Goal: Find contact information: Find contact information

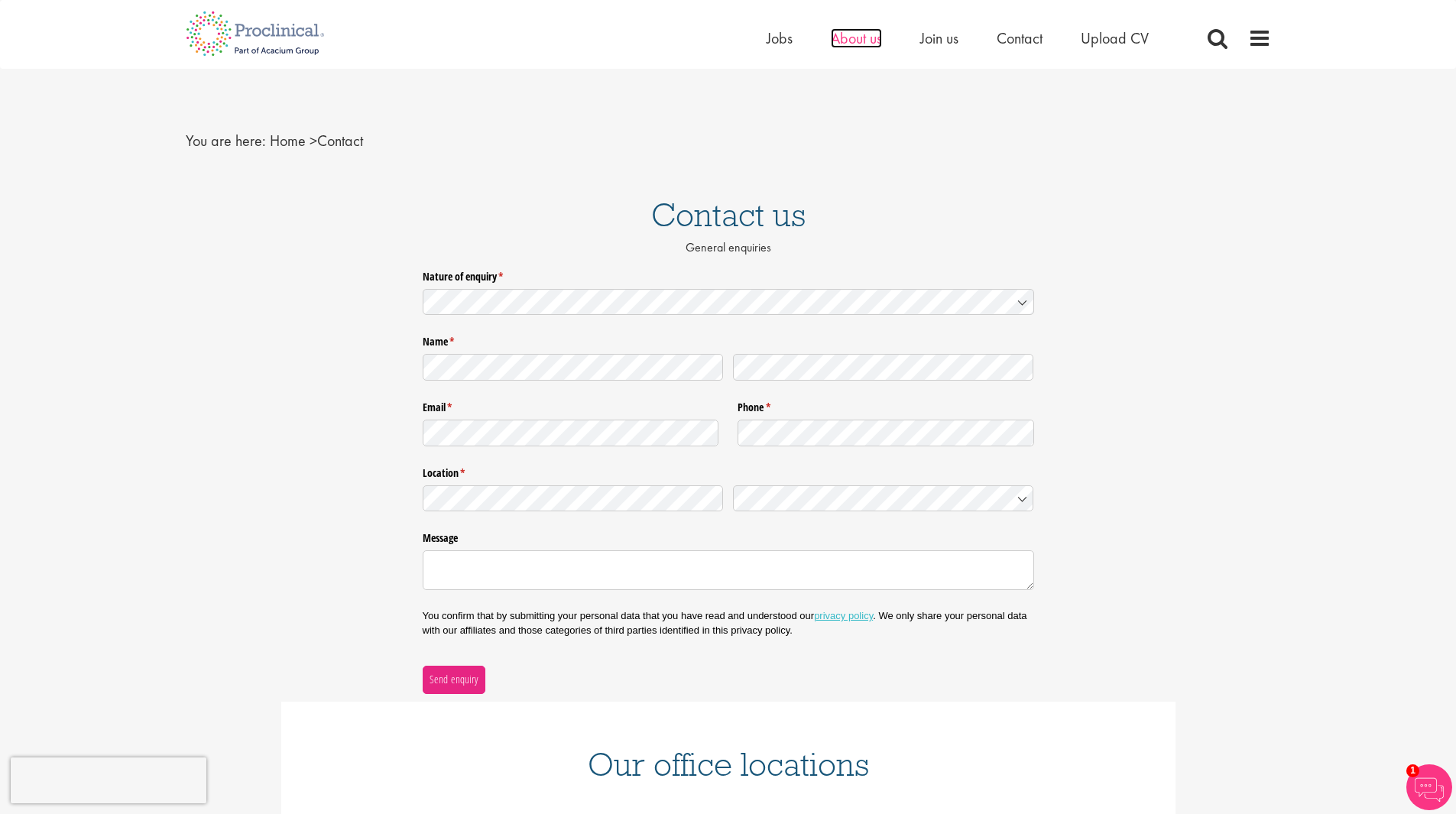
click at [855, 34] on span "About us" at bounding box center [855, 38] width 51 height 20
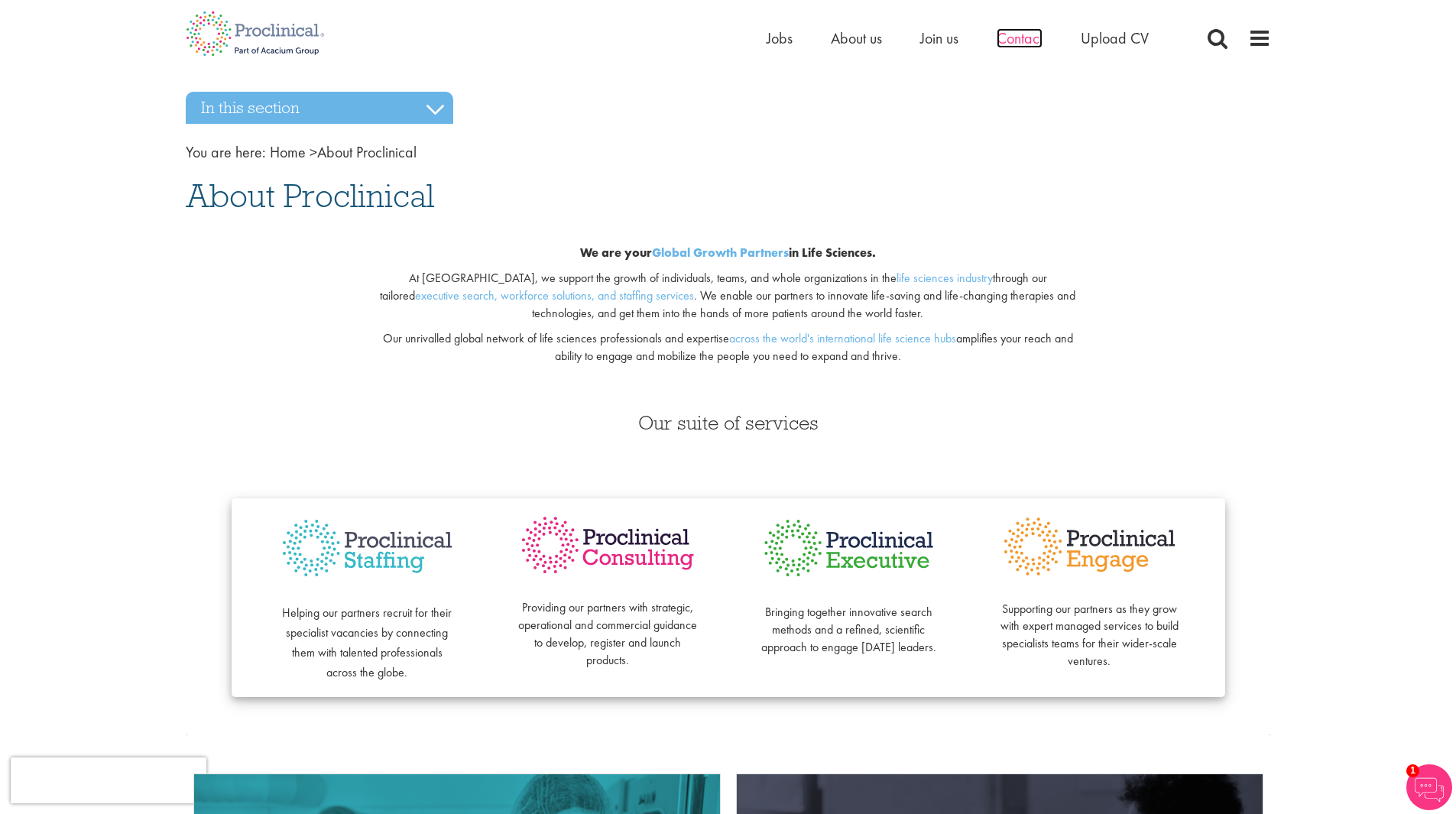
click at [1022, 35] on span "Contact" at bounding box center [1020, 38] width 46 height 20
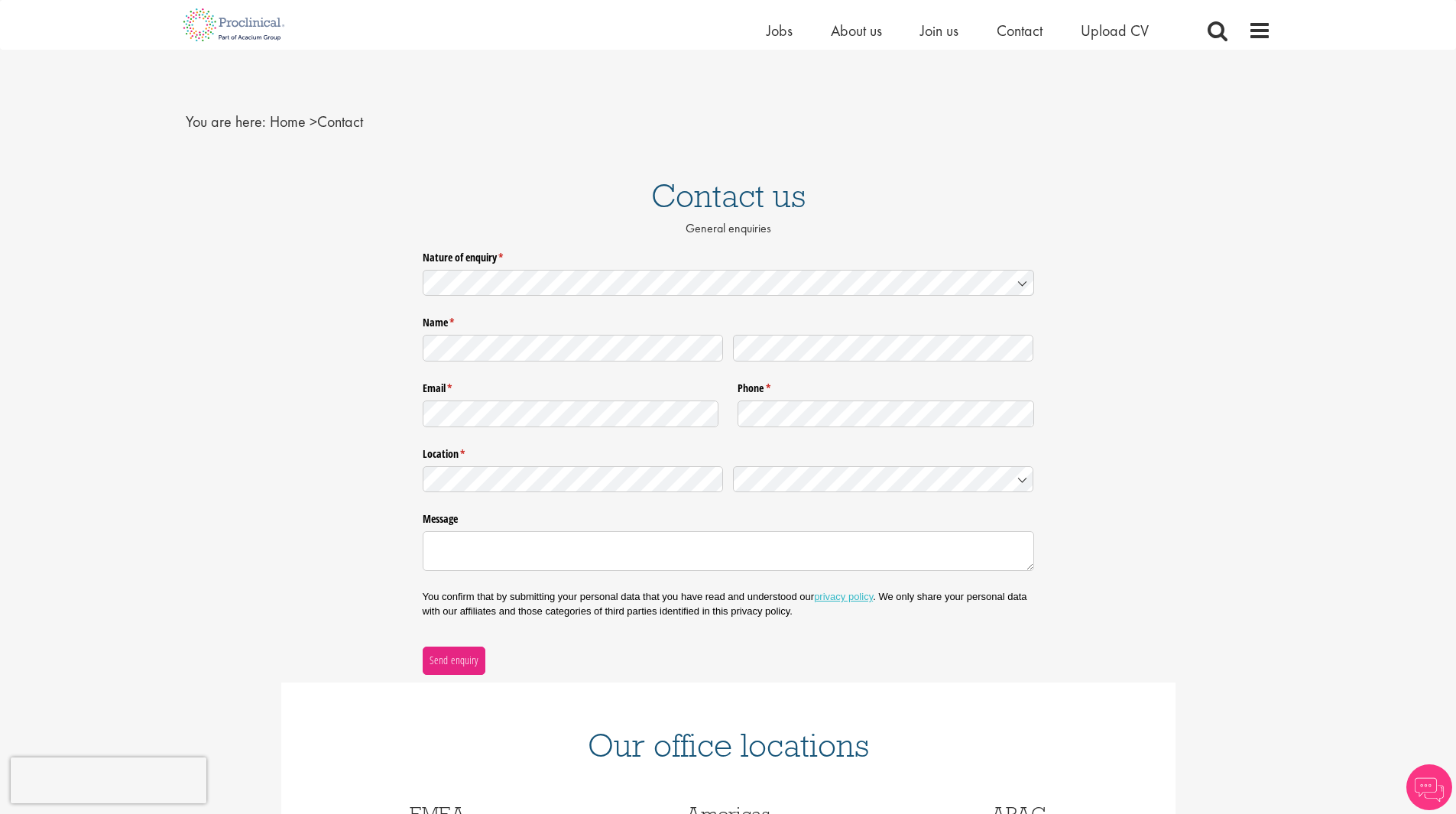
scroll to position [383, 0]
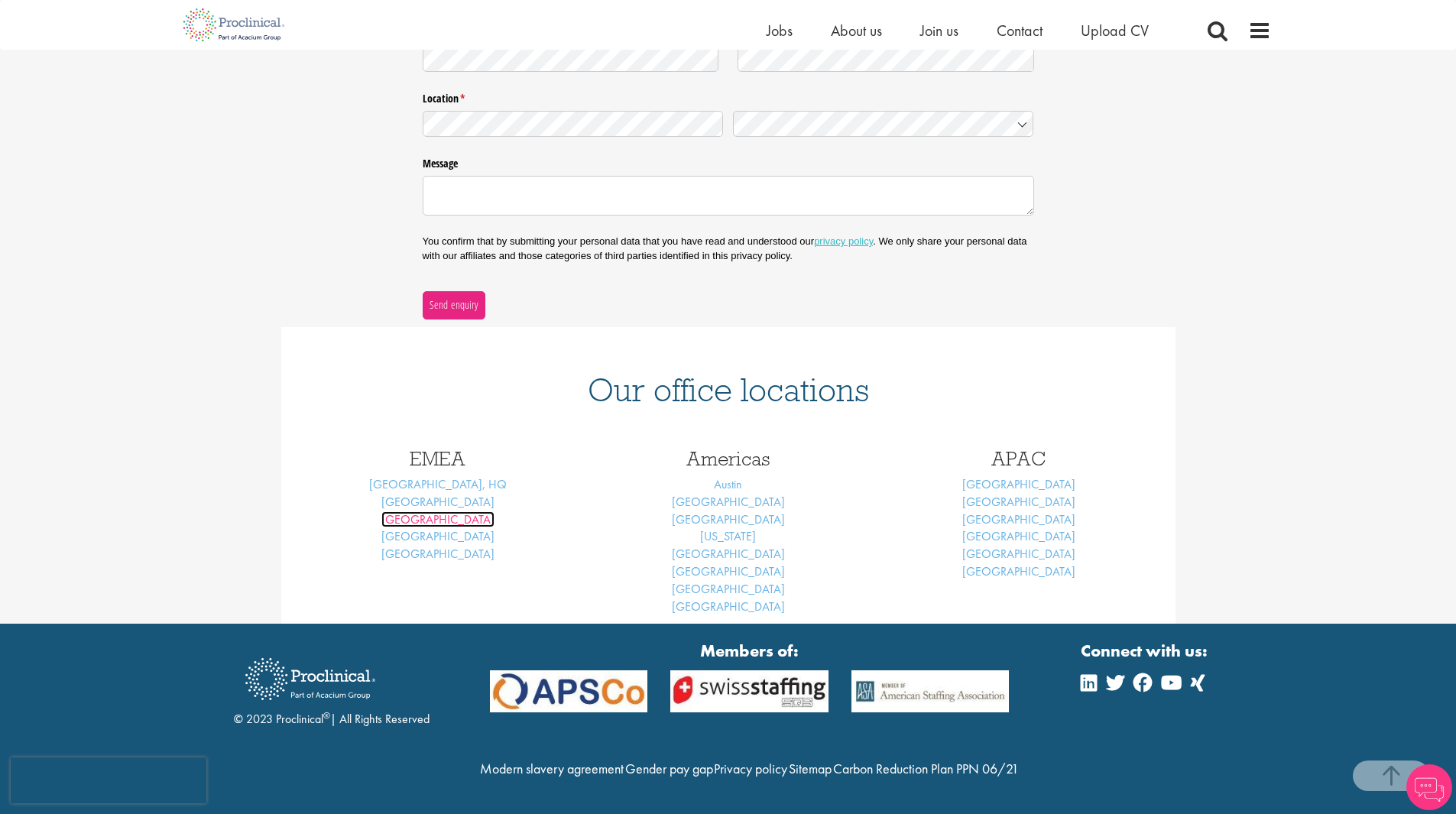
click at [436, 511] on link "[GEOGRAPHIC_DATA]" at bounding box center [438, 519] width 114 height 16
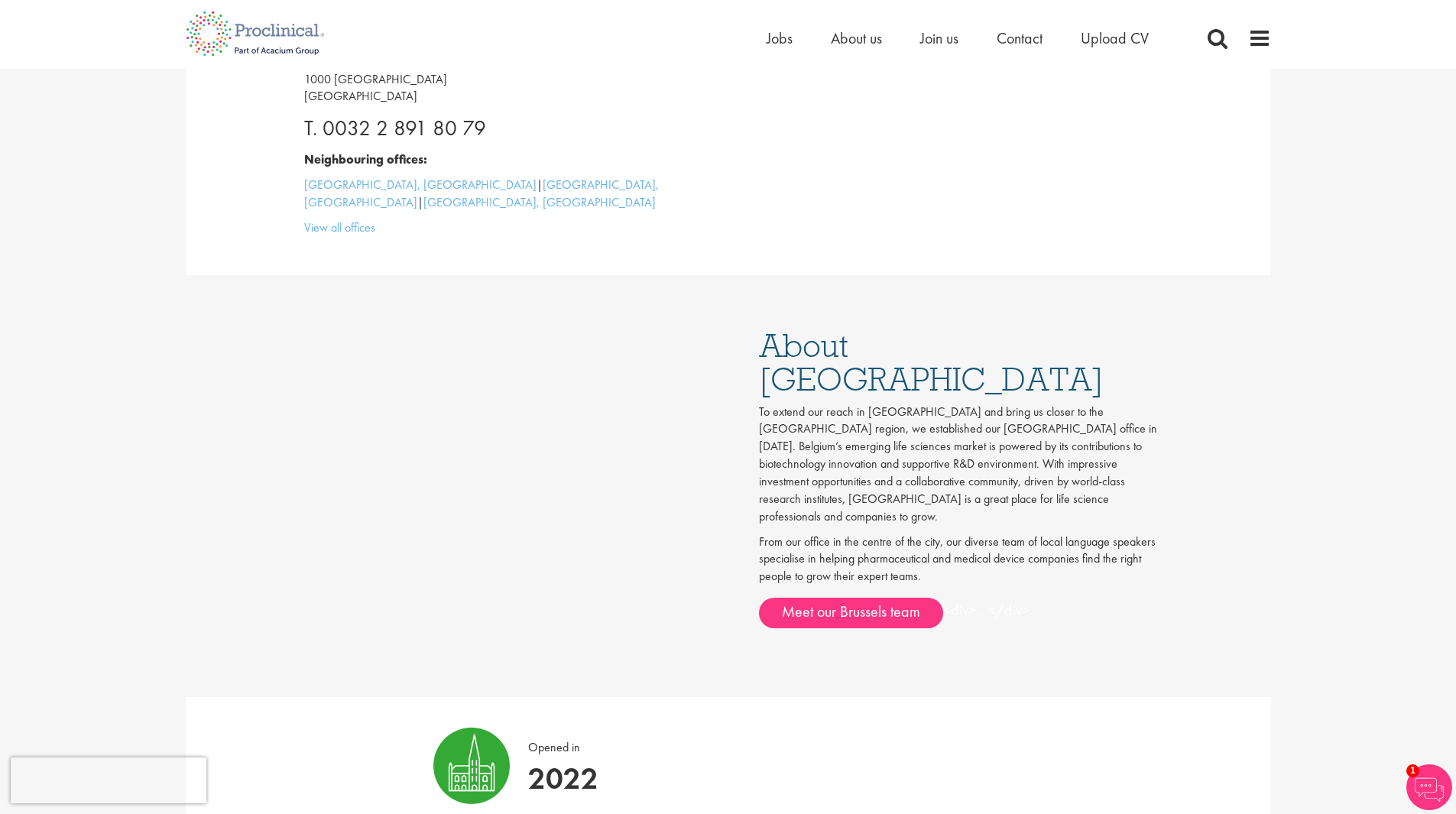
scroll to position [1299, 0]
